Goal: Navigation & Orientation: Find specific page/section

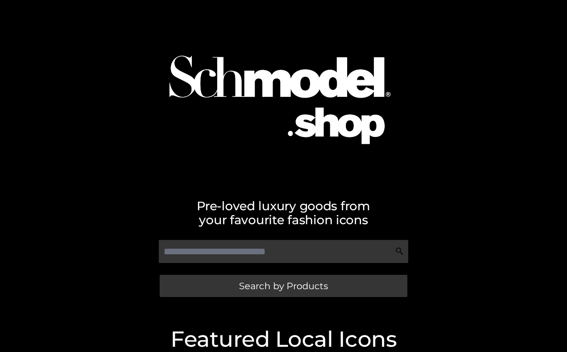
drag, startPoint x: 564, startPoint y: 203, endPoint x: 572, endPoint y: 204, distance: 8.4
click at [565, 203] on div "Pre-loved luxury goods from your favourite fashion icons Search by Products" at bounding box center [283, 154] width 567 height 309
drag, startPoint x: 469, startPoint y: 184, endPoint x: 468, endPoint y: 170, distance: 13.6
click at [469, 172] on div "Pre-loved luxury goods from your favourite fashion icons Search by Products" at bounding box center [283, 154] width 567 height 309
drag, startPoint x: 398, startPoint y: 216, endPoint x: 398, endPoint y: 212, distance: 4.8
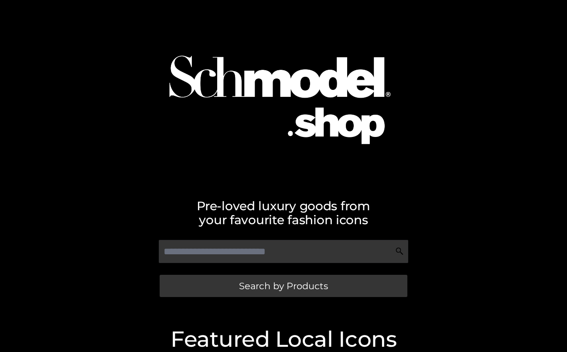
click at [398, 212] on h2 "Pre-loved luxury goods from your favourite fashion icons" at bounding box center [283, 213] width 497 height 28
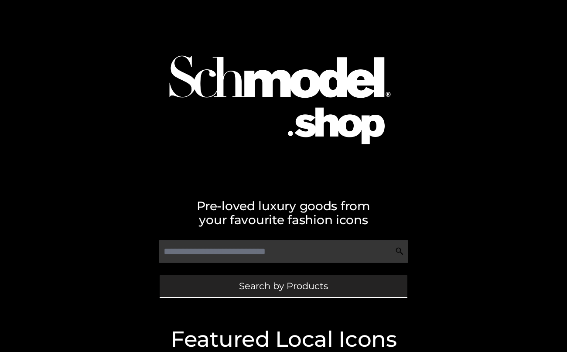
click at [332, 288] on link "Search by Products" at bounding box center [284, 286] width 248 height 22
